Goal: Navigation & Orientation: Find specific page/section

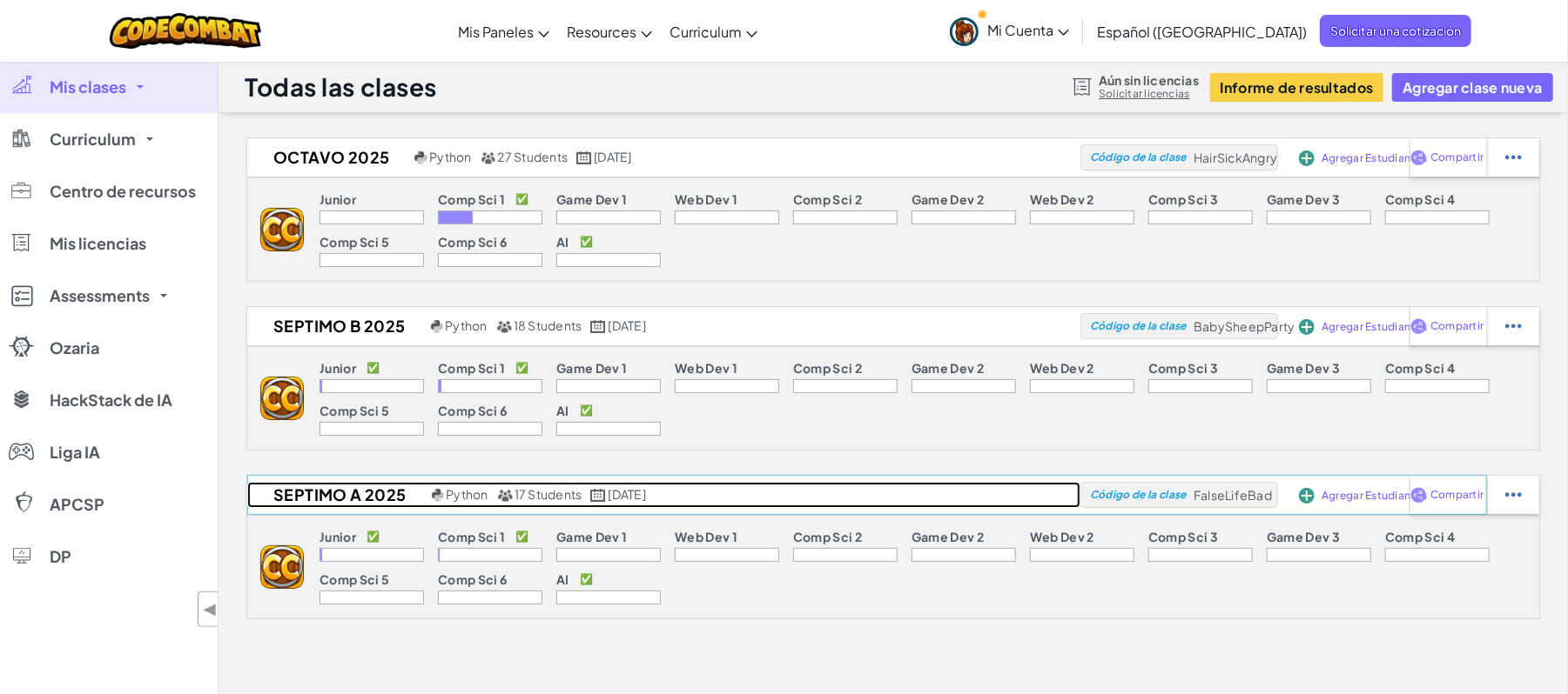
click at [328, 495] on h2 "SEPTIMO A 2025" at bounding box center [336, 494] width 180 height 26
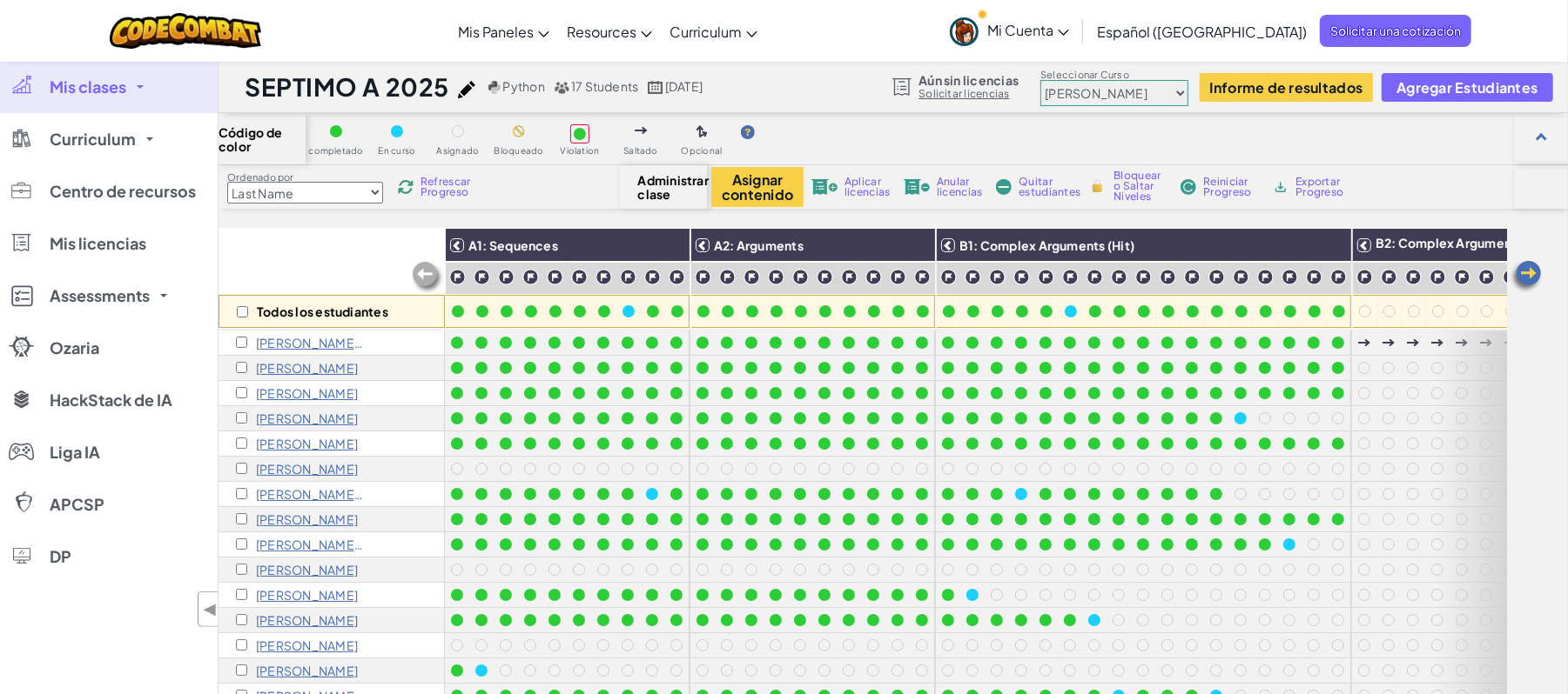
scroll to position [231, 0]
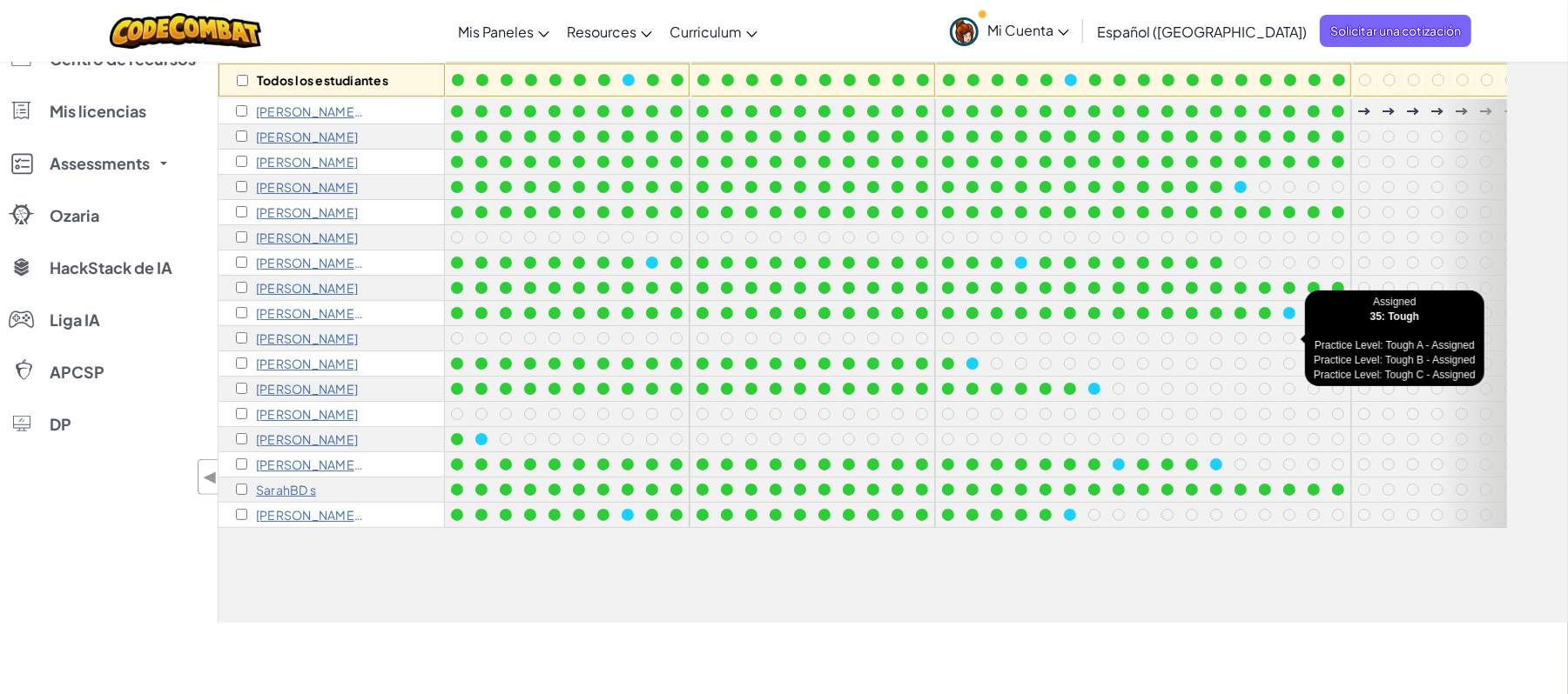
click at [1286, 337] on div at bounding box center [1289, 338] width 12 height 12
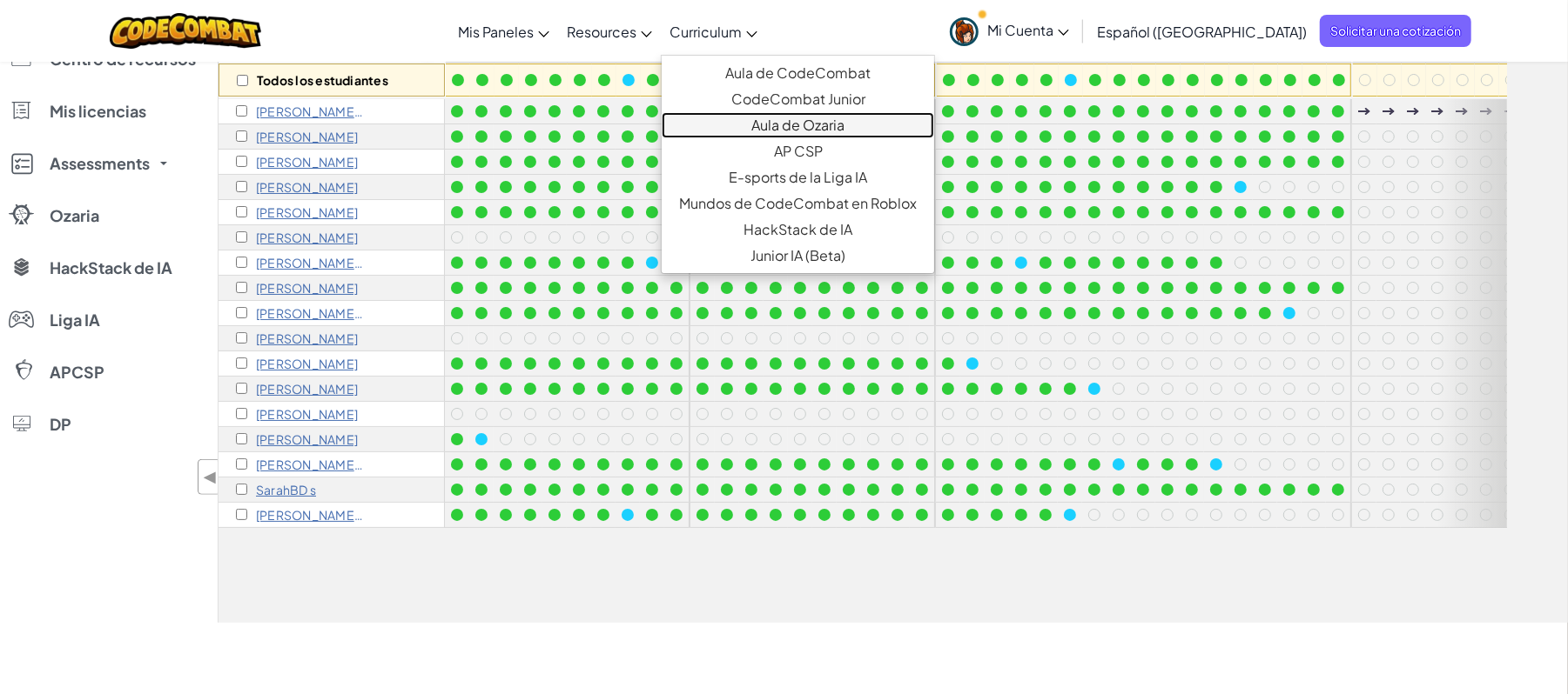
click at [826, 126] on link "Aula de Ozaria" at bounding box center [798, 125] width 272 height 26
